Goal: Information Seeking & Learning: Learn about a topic

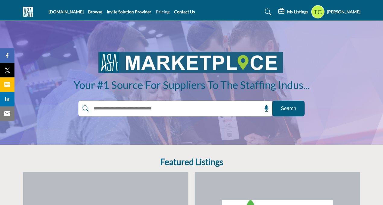
click at [164, 12] on link "Pricing" at bounding box center [163, 11] width 14 height 5
